Goal: Task Accomplishment & Management: Use online tool/utility

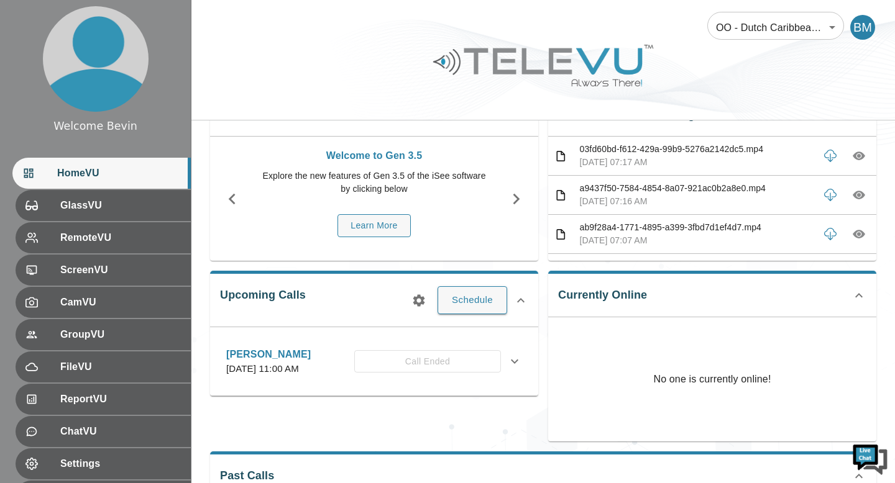
scroll to position [49, 0]
click at [749, 28] on body "Welcome Bevin HomeVU GlassVU RemoteVU ScreenVU CamVU GroupVU FileVU ReportVU Ch…" at bounding box center [447, 364] width 895 height 827
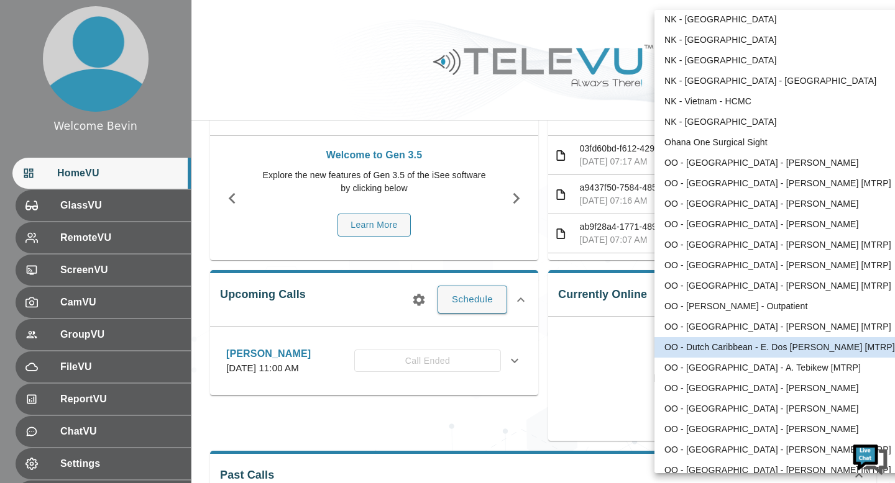
scroll to position [354, 0]
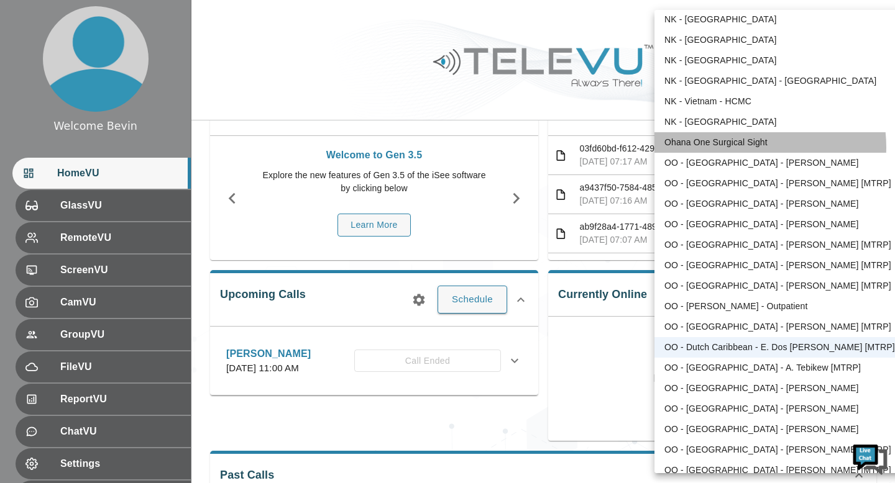
click at [740, 147] on li "Ohana One Surgical Sight" at bounding box center [783, 142] width 258 height 21
type input "5"
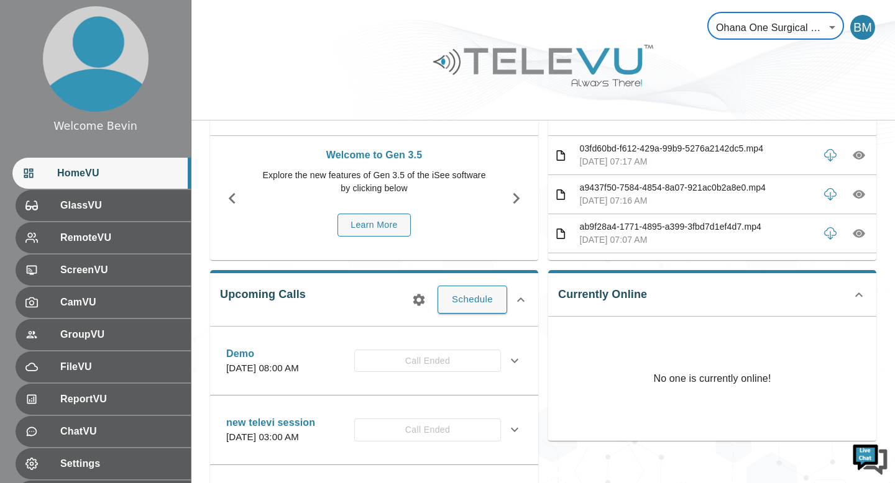
click at [855, 153] on icon "button" at bounding box center [859, 156] width 12 height 9
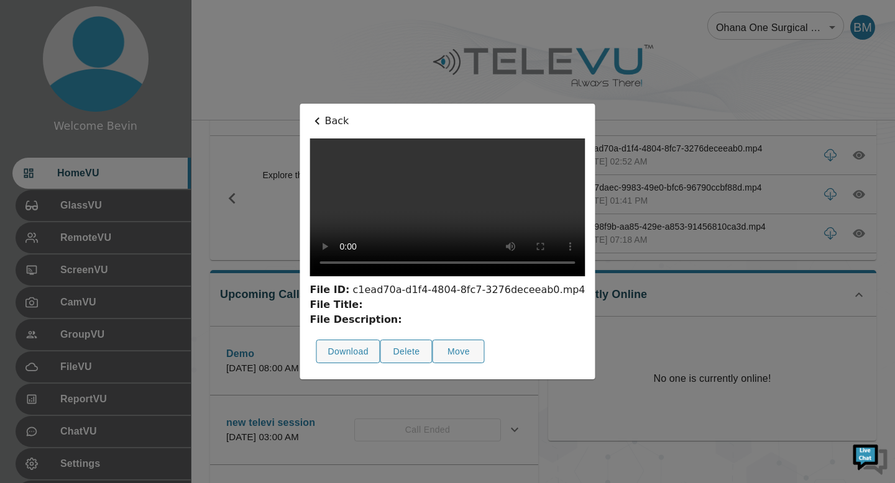
click at [309, 114] on p "Back" at bounding box center [446, 121] width 275 height 15
click at [246, 69] on div at bounding box center [542, 75] width 703 height 70
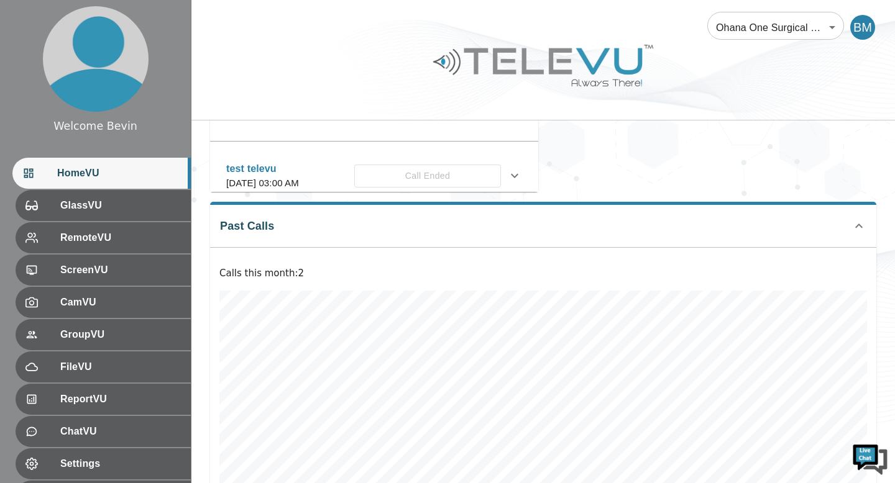
scroll to position [486, 0]
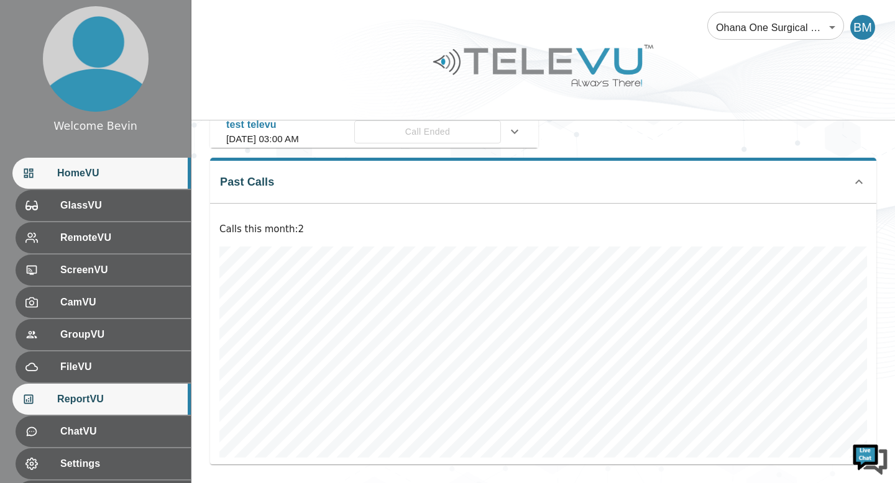
click at [118, 403] on span "ReportVU" at bounding box center [119, 399] width 124 height 15
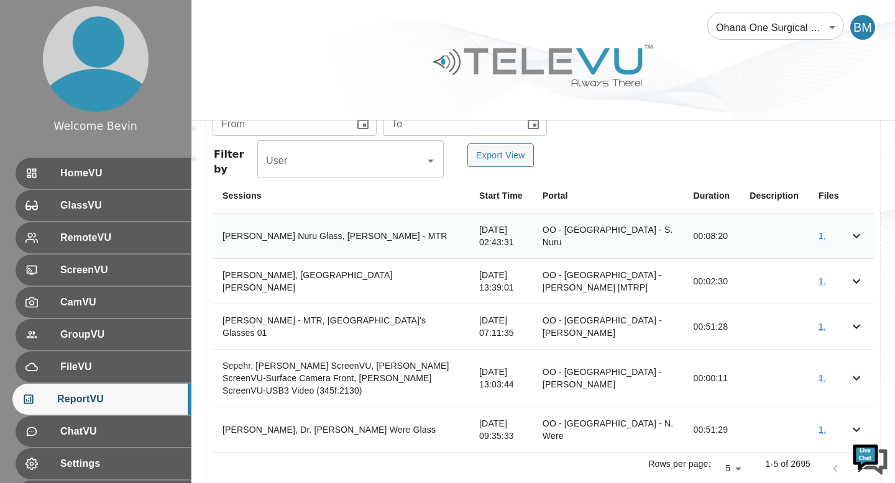
scroll to position [479, 0]
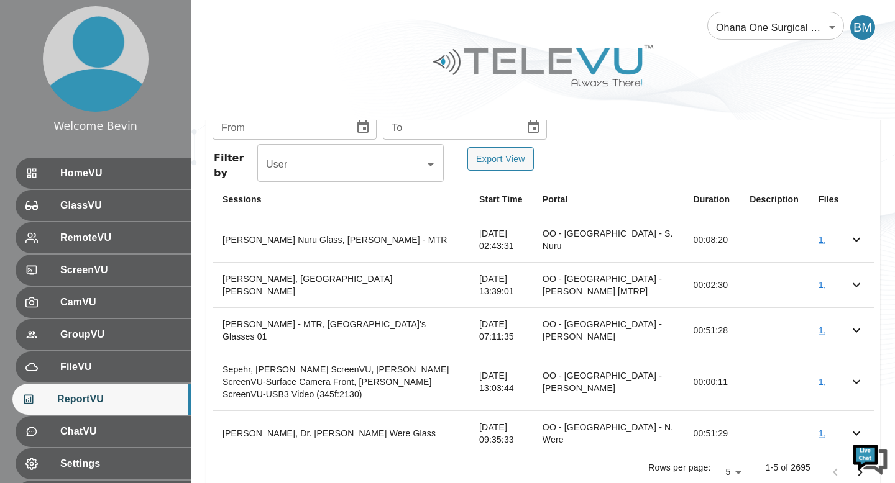
click at [828, 28] on body "Welcome Bevin HomeVU GlassVU RemoteVU ScreenVU CamVU GroupVU FileVU ReportVU Ch…" at bounding box center [447, 19] width 895 height 996
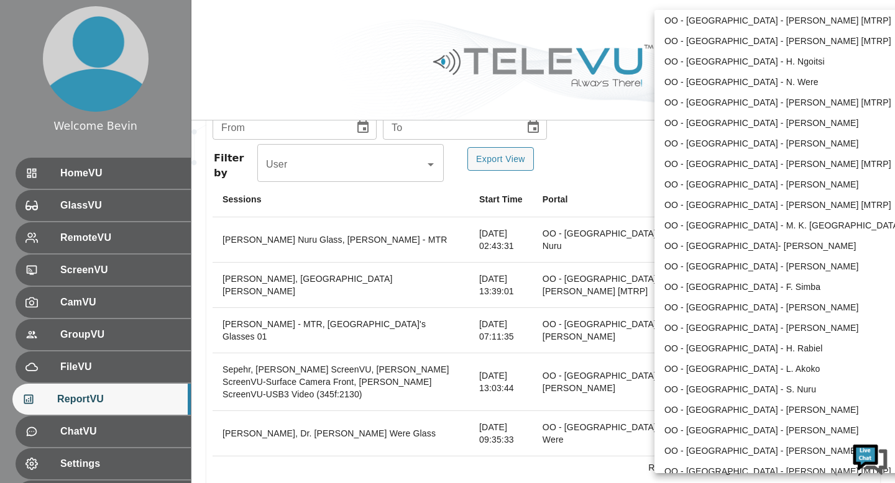
scroll to position [1142, 0]
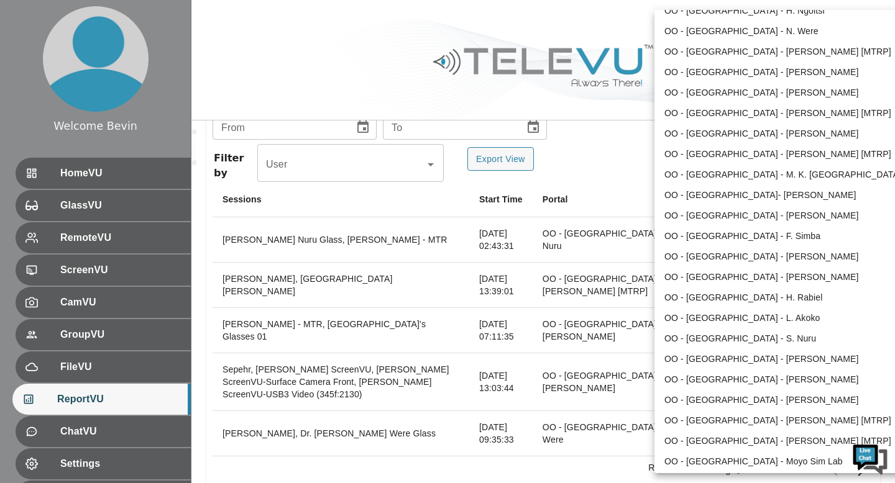
click at [740, 346] on li "OO - [GEOGRAPHIC_DATA] - S. Nuru" at bounding box center [783, 339] width 258 height 21
type input "133"
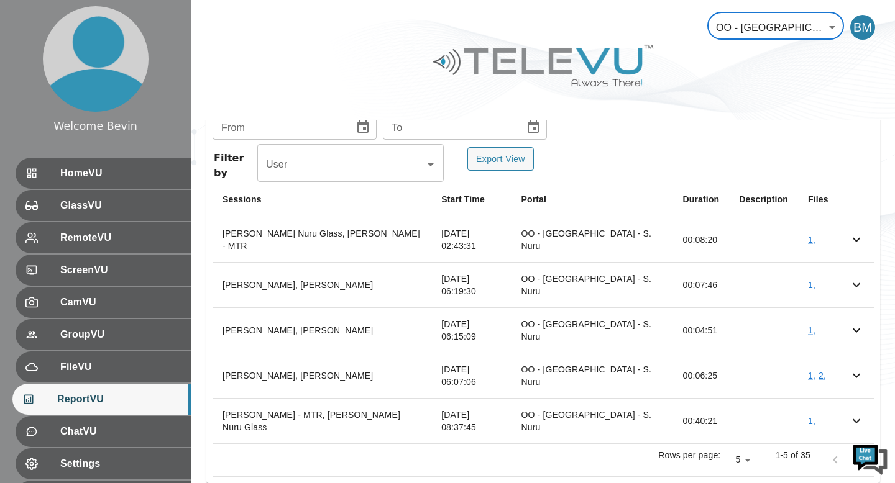
scroll to position [450, 0]
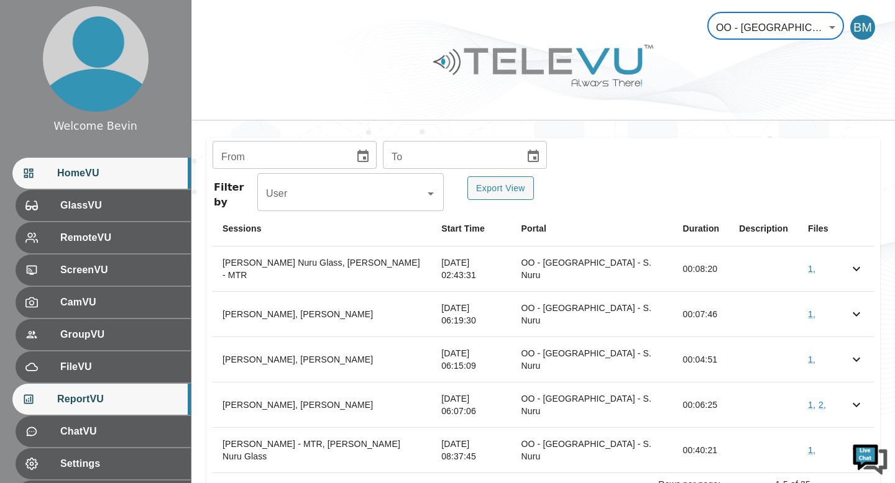
click at [156, 170] on span "HomeVU" at bounding box center [119, 173] width 124 height 15
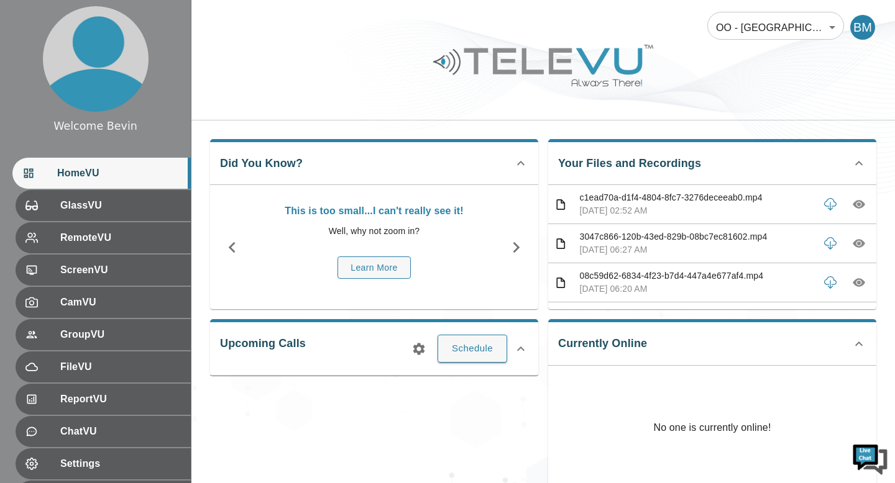
click at [856, 204] on icon "button" at bounding box center [859, 205] width 12 height 9
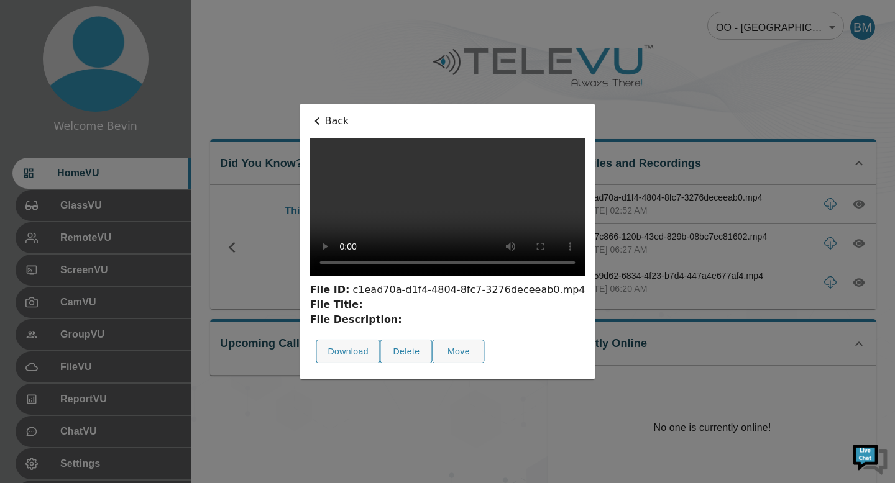
click at [309, 114] on p "Back" at bounding box center [446, 121] width 275 height 15
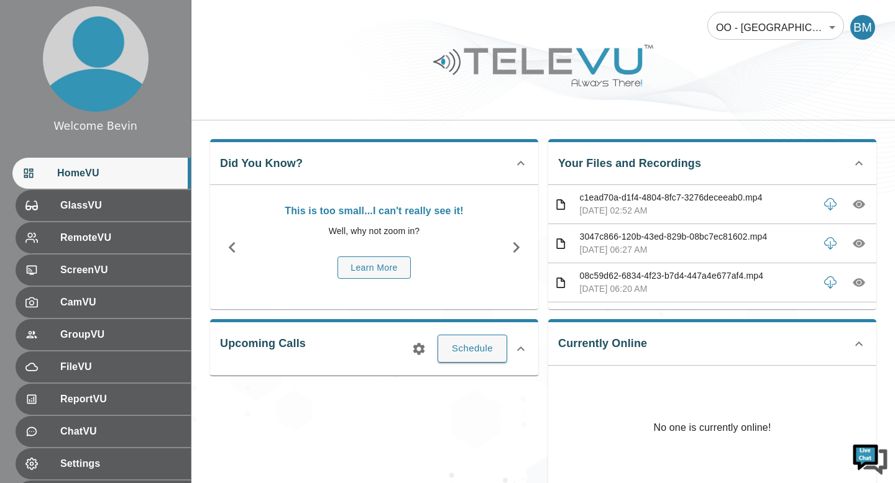
click at [738, 16] on body "Welcome Bevin HomeVU GlassVU RemoteVU ScreenVU CamVU GroupVU FileVU ReportVU Ch…" at bounding box center [447, 413] width 895 height 827
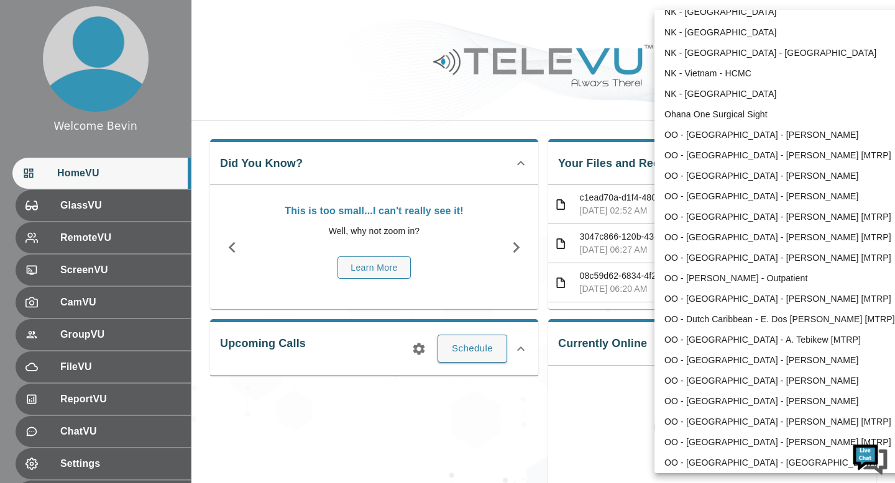
scroll to position [363, 0]
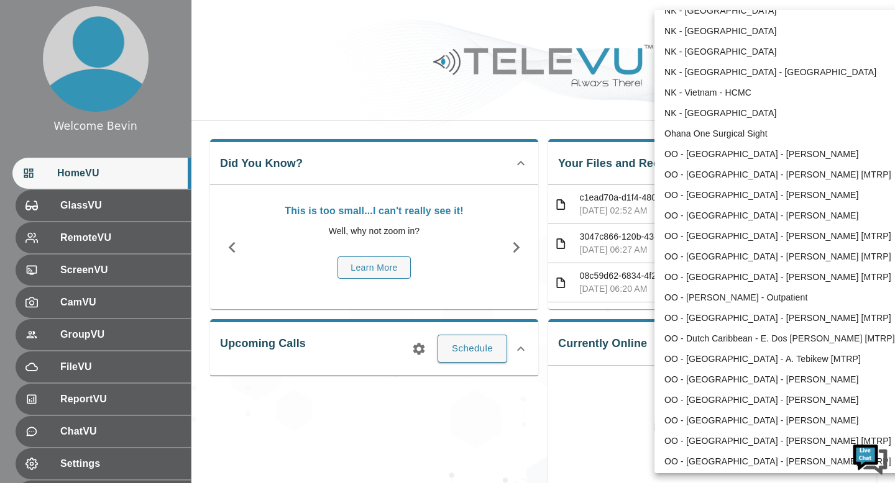
click at [743, 126] on li "Ohana One Surgical Sight" at bounding box center [783, 134] width 258 height 21
type input "5"
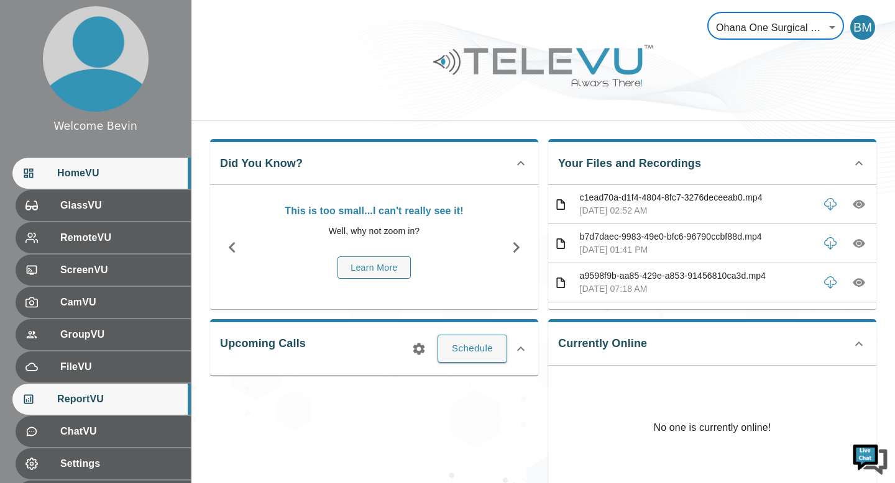
click at [71, 392] on span "ReportVU" at bounding box center [119, 399] width 124 height 15
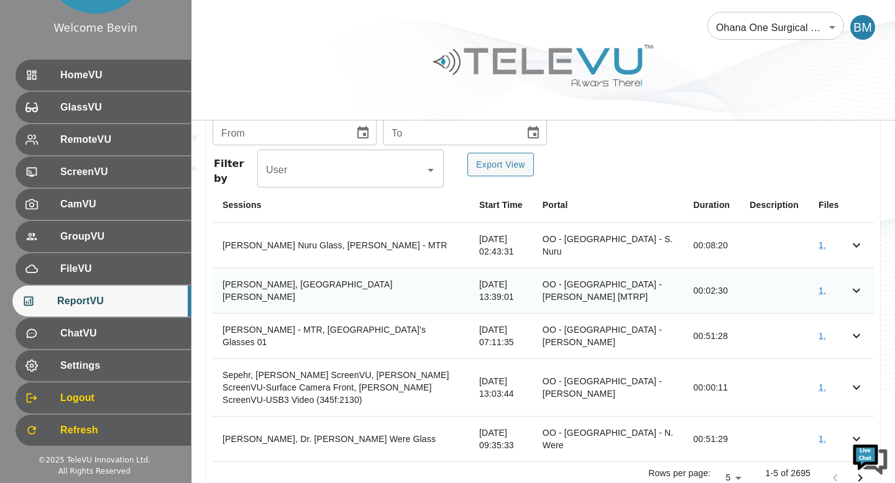
scroll to position [480, 0]
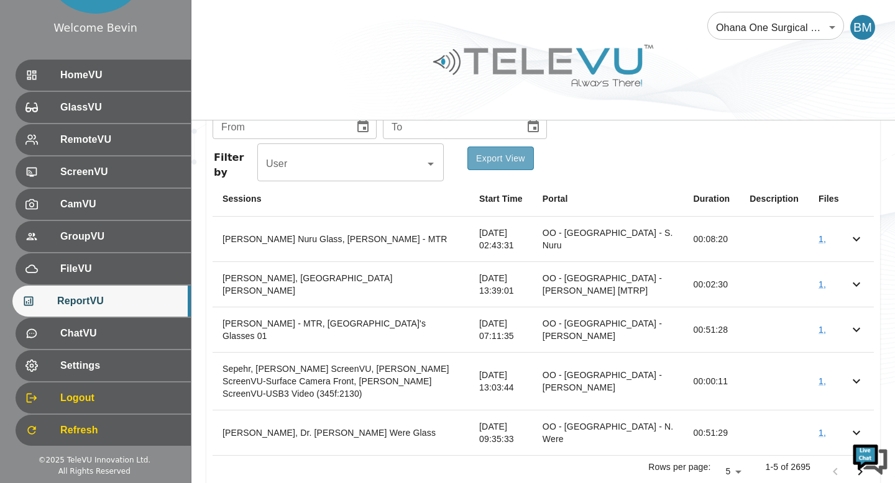
click at [495, 158] on button "Export View" at bounding box center [500, 159] width 66 height 24
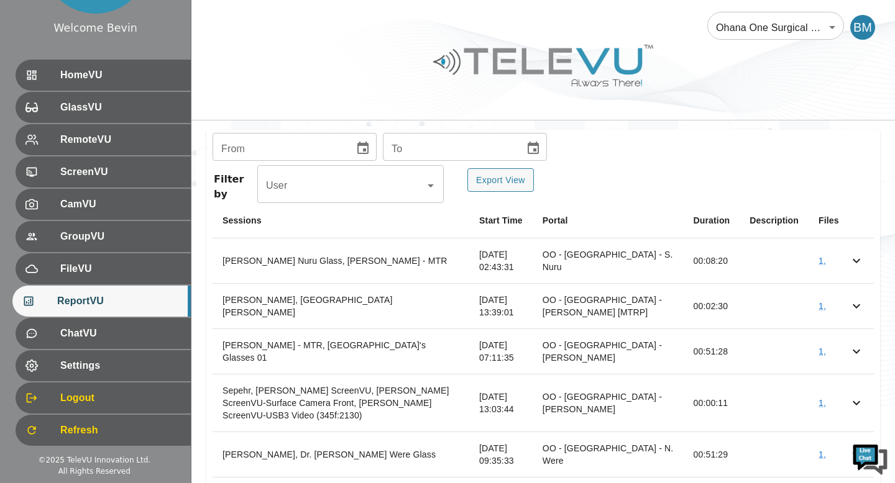
scroll to position [457, 0]
click at [549, 34] on div "Ohana One Surgical Sight 5 ​ BM" at bounding box center [542, 20] width 703 height 40
